Goal: Information Seeking & Learning: Find specific fact

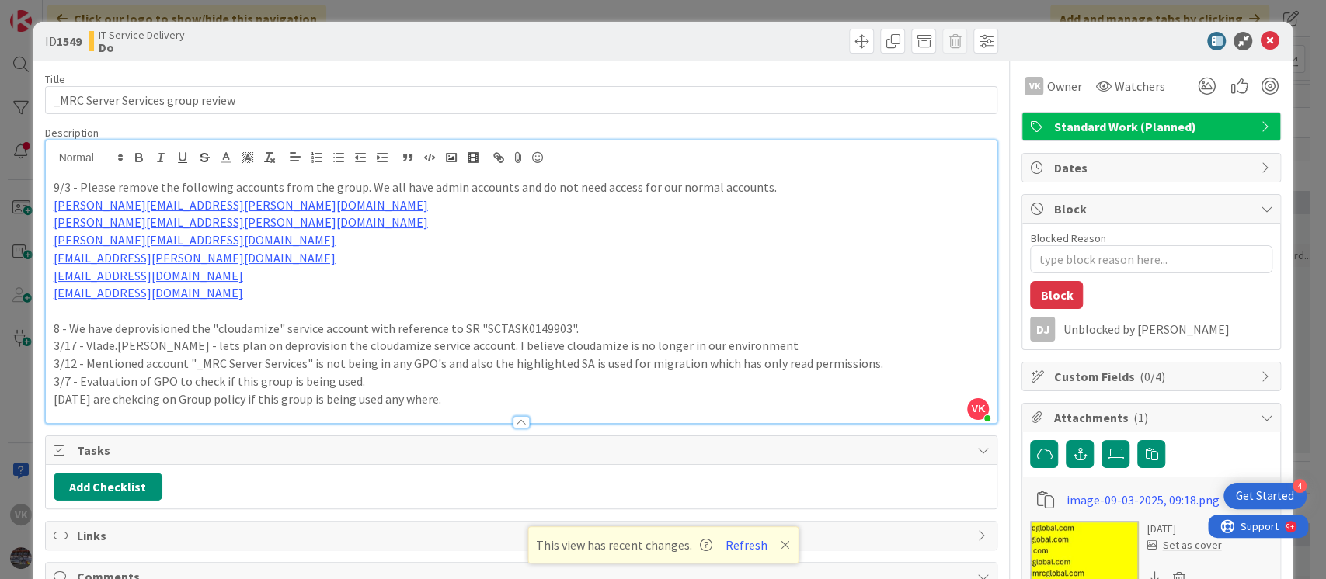
scroll to position [327, 0]
drag, startPoint x: 218, startPoint y: 331, endPoint x: 275, endPoint y: 330, distance: 57.5
click at [275, 330] on p "8 - We have deprovisioned the "cloudamize" service account with reference to SR…" at bounding box center [522, 329] width 936 height 18
copy p "cloudamize"
click at [430, 241] on p "[PERSON_NAME][EMAIL_ADDRESS][DOMAIN_NAME]" at bounding box center [522, 240] width 936 height 18
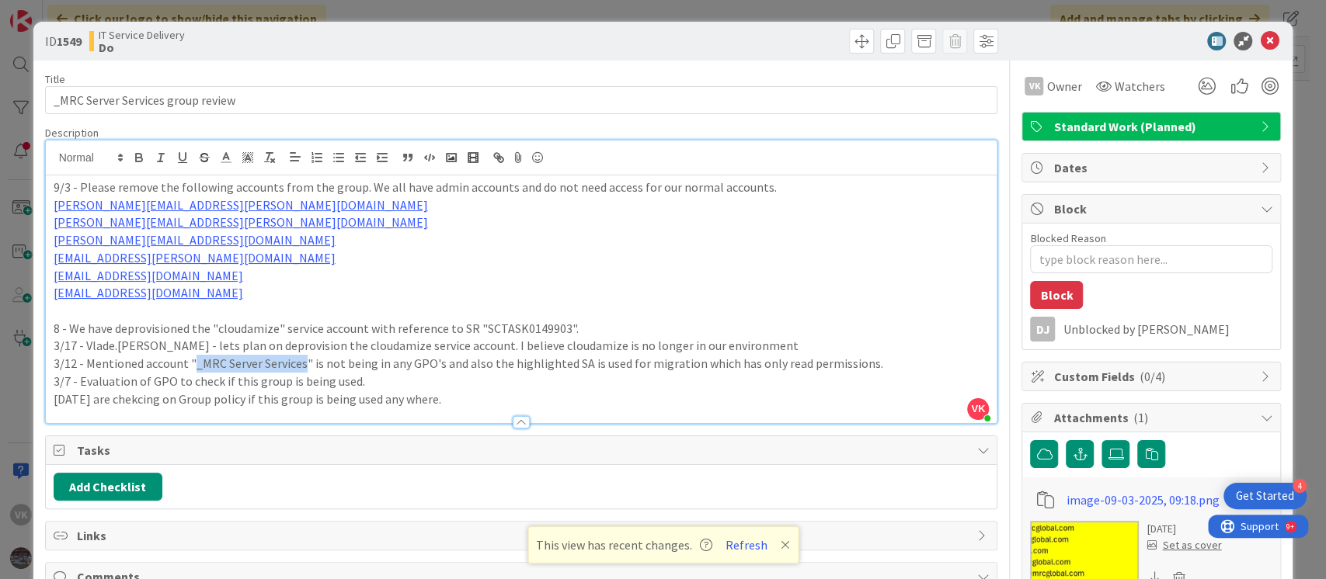
drag, startPoint x: 193, startPoint y: 366, endPoint x: 301, endPoint y: 366, distance: 108.0
click at [301, 366] on p "3/12 - Mentioned account "_MRC Server Services" is not being in any GPO's and a…" at bounding box center [522, 364] width 936 height 18
copy p "_MRC Server Services"
click at [48, 186] on div "9/3 - Please remove the following accounts from the group. We all have admin ac…" at bounding box center [522, 300] width 952 height 248
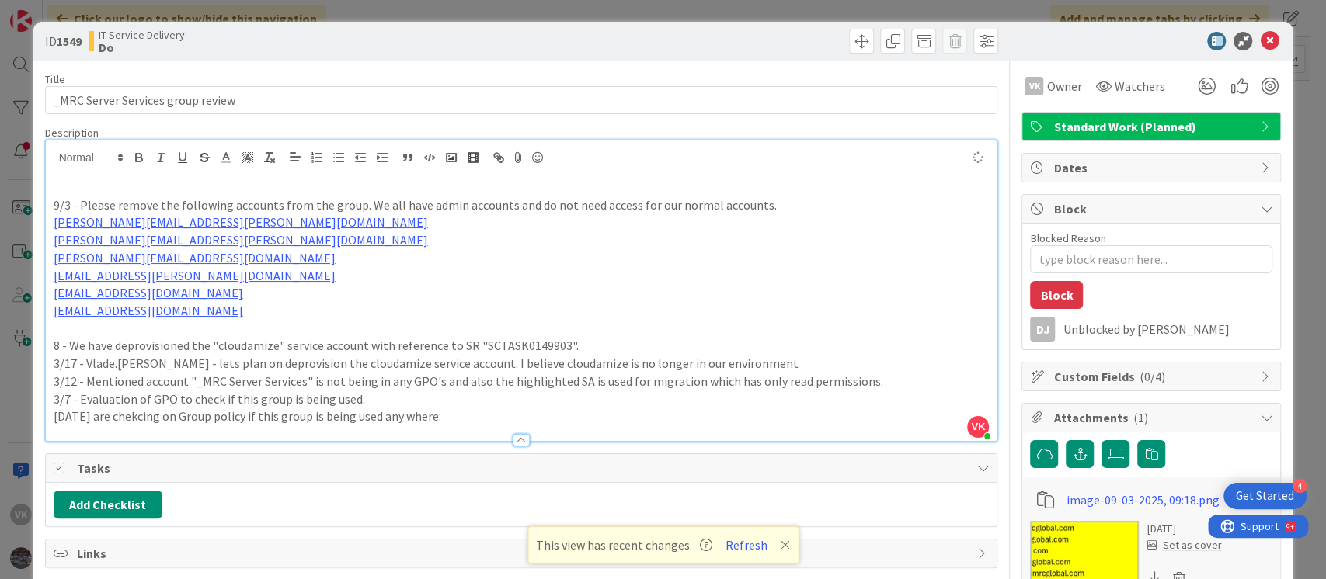
type textarea "x"
drag, startPoint x: 187, startPoint y: 381, endPoint x: 307, endPoint y: 379, distance: 119.6
click at [307, 379] on p "3/12 - Mentioned account "_MRC Server Services" is not being in any GPO's and a…" at bounding box center [522, 382] width 936 height 18
copy p ""_MRC Server Services""
click at [329, 184] on p "[DATE] have removed the below accounts from" at bounding box center [522, 188] width 936 height 18
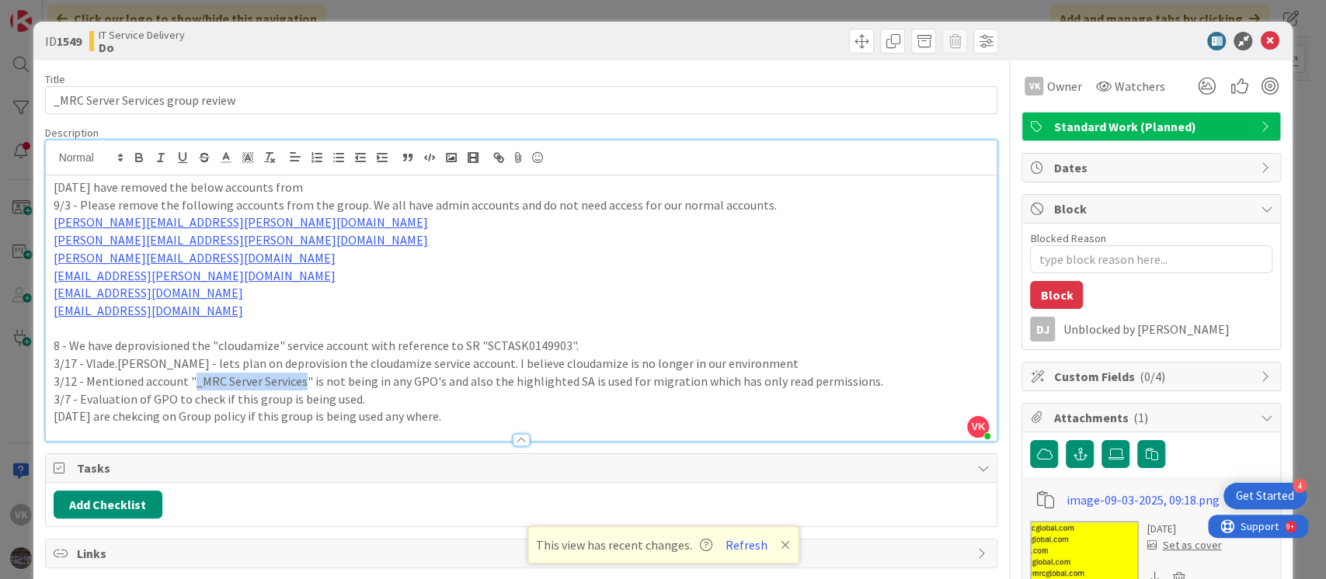
drag, startPoint x: 192, startPoint y: 381, endPoint x: 301, endPoint y: 374, distance: 109.8
click at [301, 374] on p "3/12 - Mentioned account "_MRC Server Services" is not being in any GPO's and a…" at bounding box center [522, 382] width 936 height 18
copy p "_MRC Server Services"
click at [341, 182] on p "[DATE] have removed the below accounts from" at bounding box center [522, 188] width 936 height 18
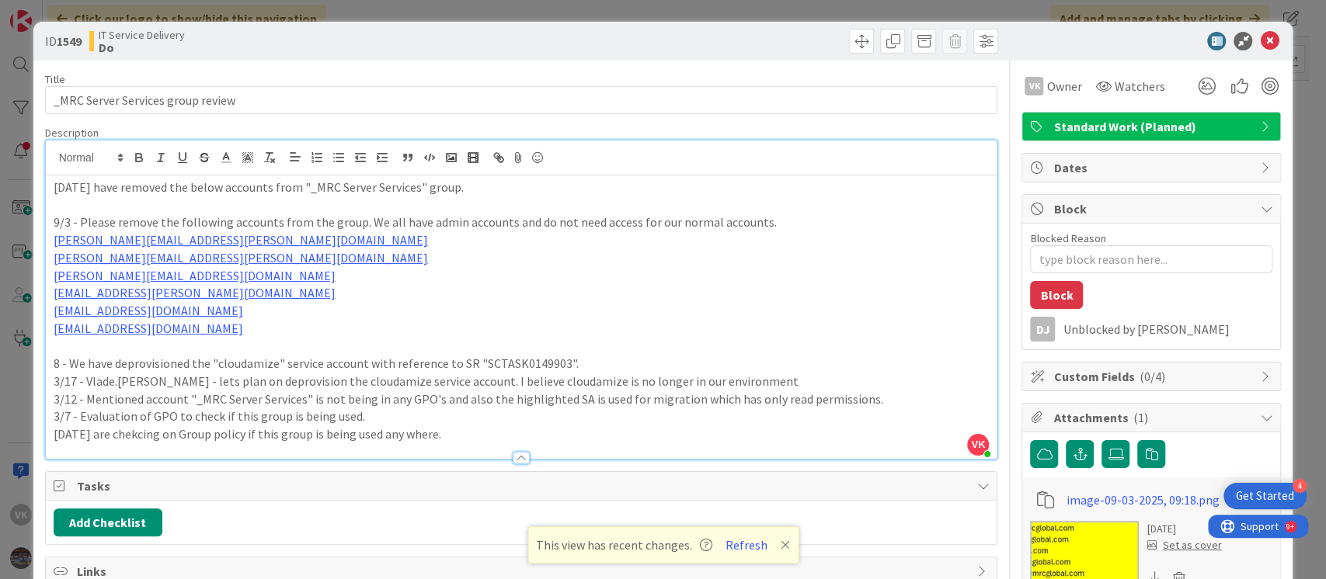
drag, startPoint x: 50, startPoint y: 238, endPoint x: 242, endPoint y: 332, distance: 214.7
click at [242, 332] on div "[DATE] have removed the below accounts from "_MRC Server Services" group. 9/3 -…" at bounding box center [522, 318] width 952 height 284
copy div "[PERSON_NAME][EMAIL_ADDRESS][PERSON_NAME][DOMAIN_NAME] [PERSON_NAME][DOMAIN_NAM…"
click at [206, 202] on p at bounding box center [522, 206] width 936 height 18
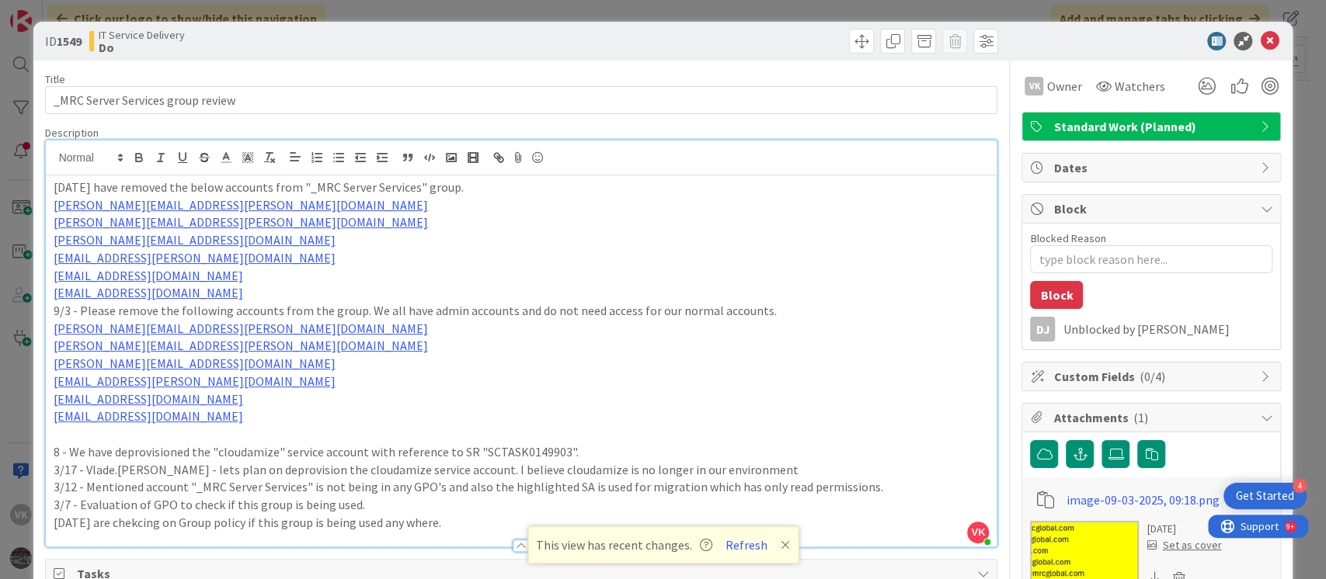
drag, startPoint x: 249, startPoint y: 291, endPoint x: 51, endPoint y: 208, distance: 213.8
click at [51, 208] on div "[DATE] have removed the below accounts from "_MRC Server Services" group. [PERS…" at bounding box center [522, 361] width 952 height 371
drag, startPoint x: 51, startPoint y: 208, endPoint x: 777, endPoint y: 218, distance: 725.6
click at [777, 218] on p "[PERSON_NAME][EMAIL_ADDRESS][PERSON_NAME][DOMAIN_NAME]" at bounding box center [522, 223] width 936 height 18
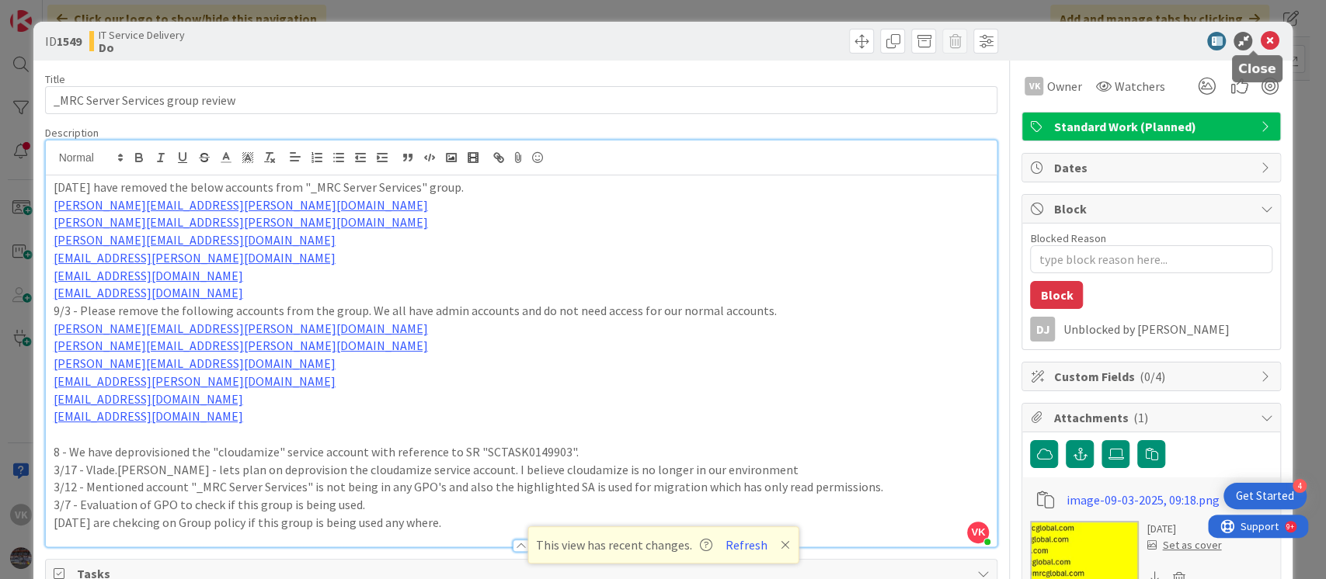
click at [1260, 42] on icon at bounding box center [1269, 41] width 19 height 19
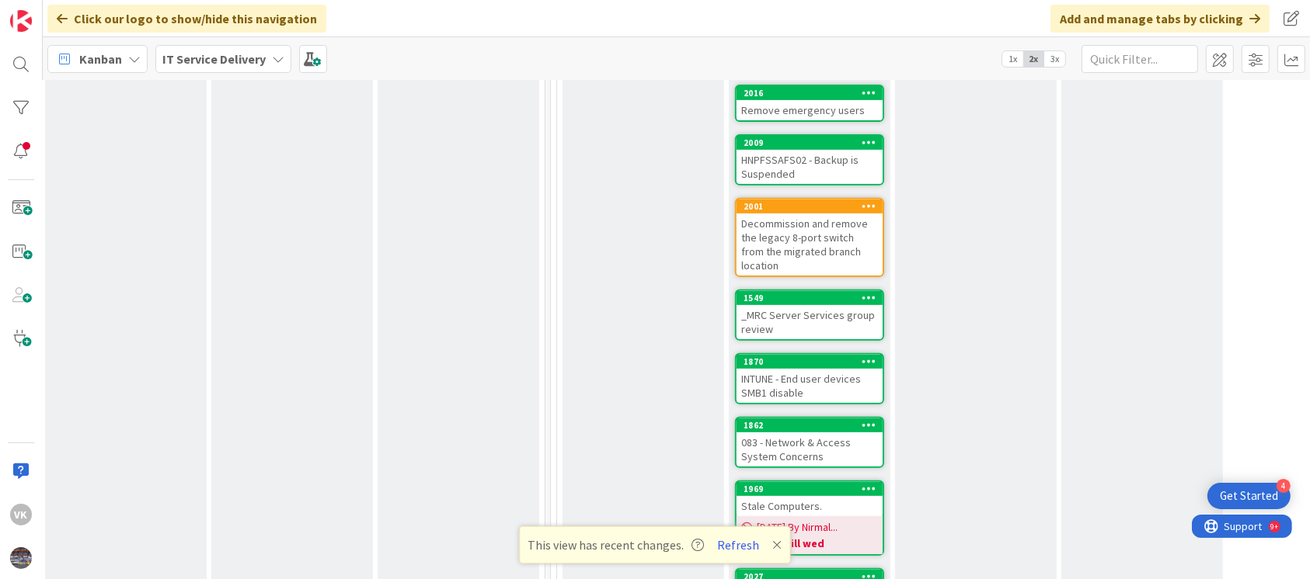
click at [795, 305] on div "_MRC Server Services group review" at bounding box center [809, 322] width 146 height 34
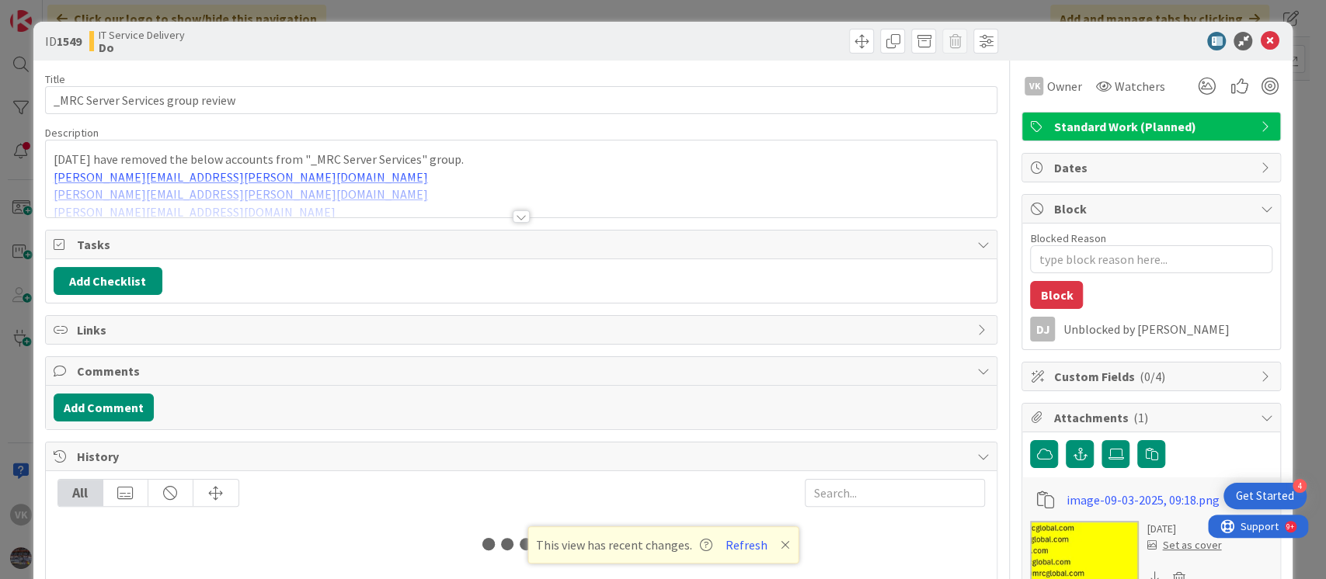
type textarea "x"
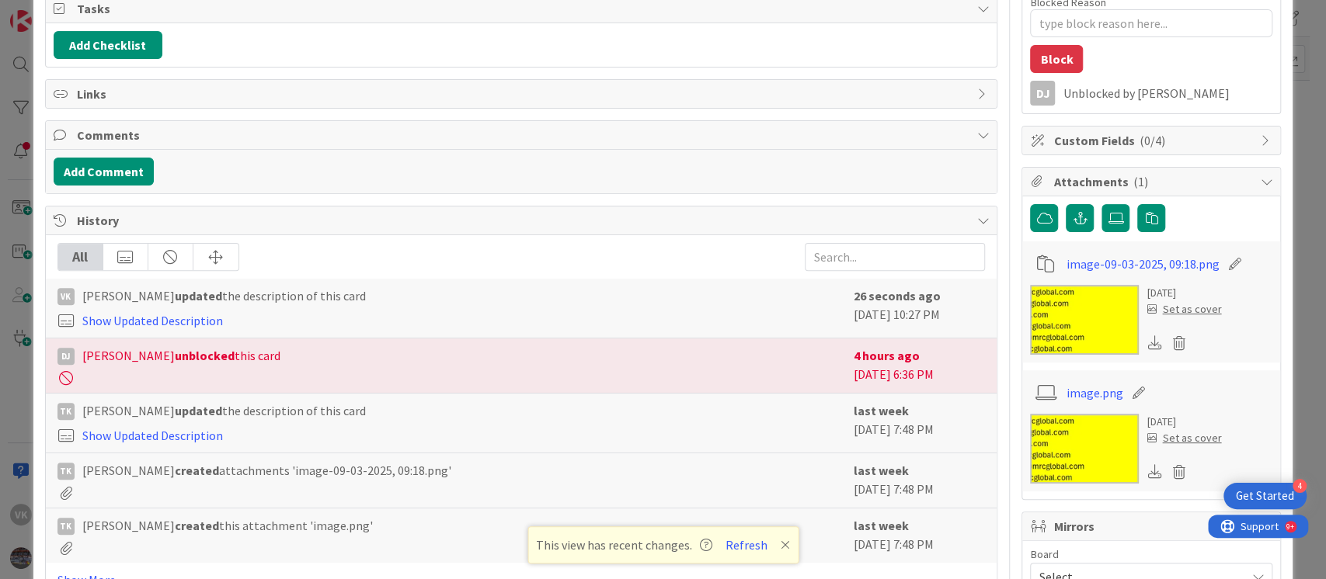
scroll to position [373, 0]
